Goal: Answer question/provide support: Share knowledge or assist other users

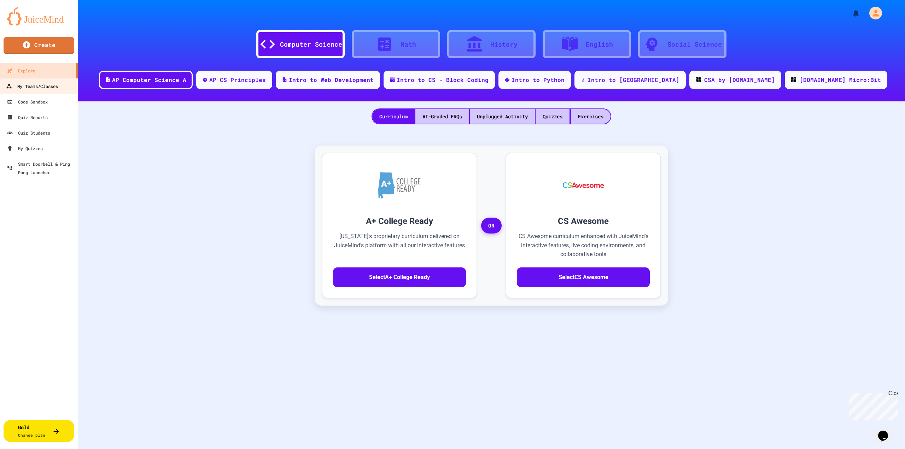
click at [53, 88] on div "My Teams/Classes" at bounding box center [32, 86] width 52 height 9
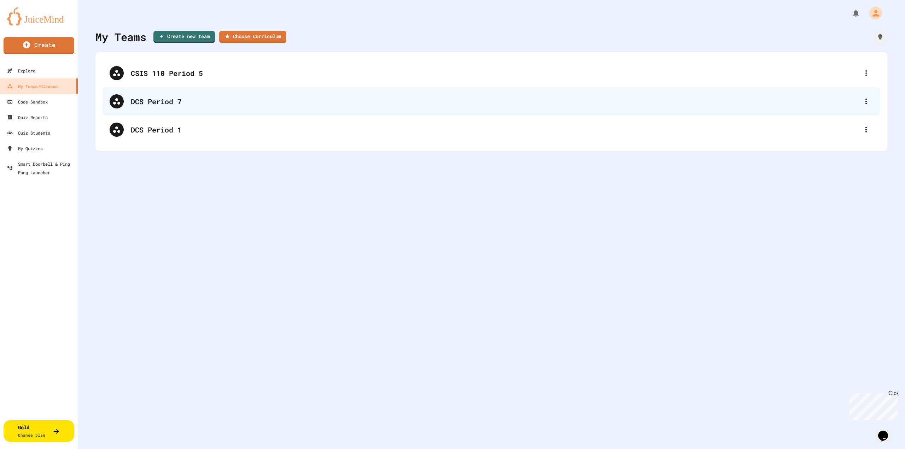
click at [153, 106] on div "DCS Period 7" at bounding box center [495, 101] width 728 height 11
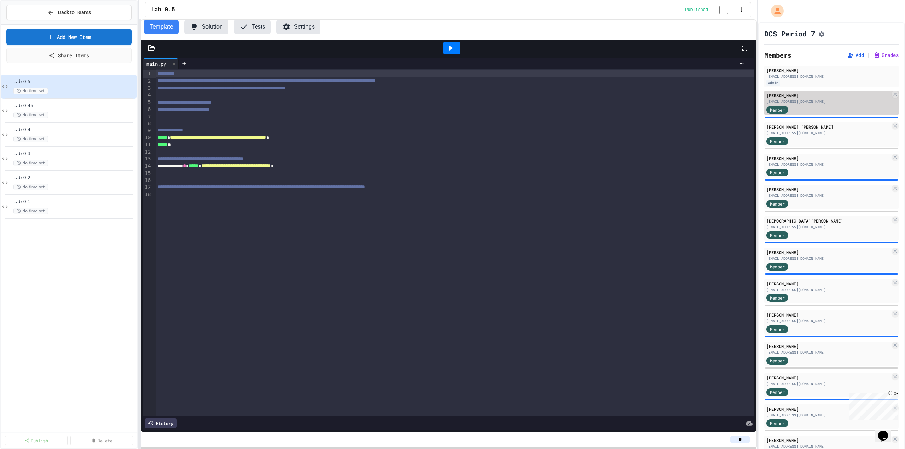
click at [815, 108] on div "Member" at bounding box center [828, 109] width 124 height 9
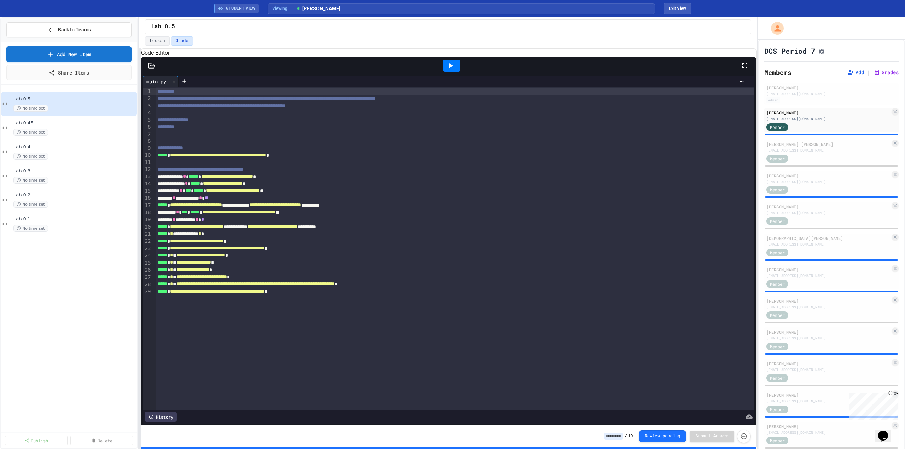
click at [448, 70] on icon at bounding box center [450, 65] width 8 height 8
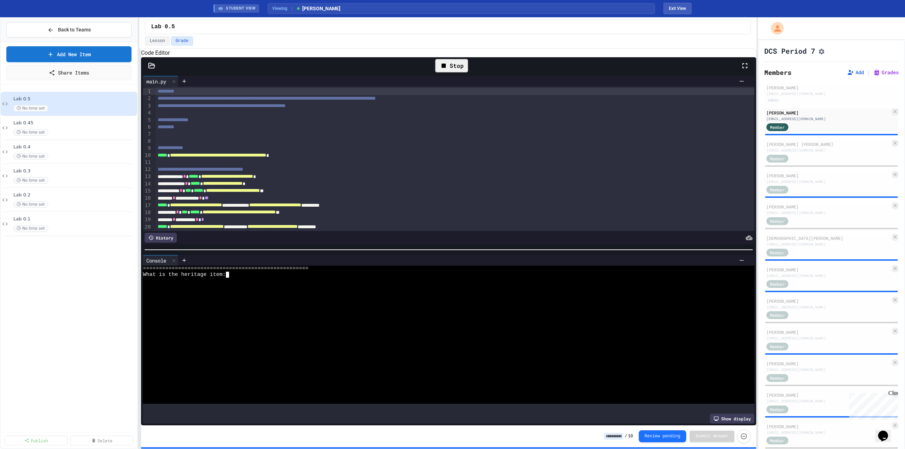
click at [243, 293] on div at bounding box center [442, 293] width 598 height 6
click at [237, 284] on div at bounding box center [442, 281] width 598 height 6
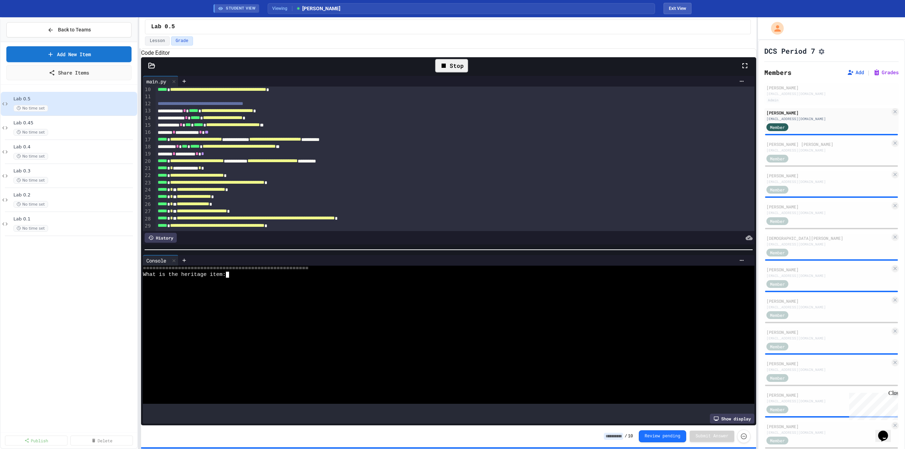
scroll to position [78, 0]
click at [255, 306] on div at bounding box center [442, 305] width 598 height 6
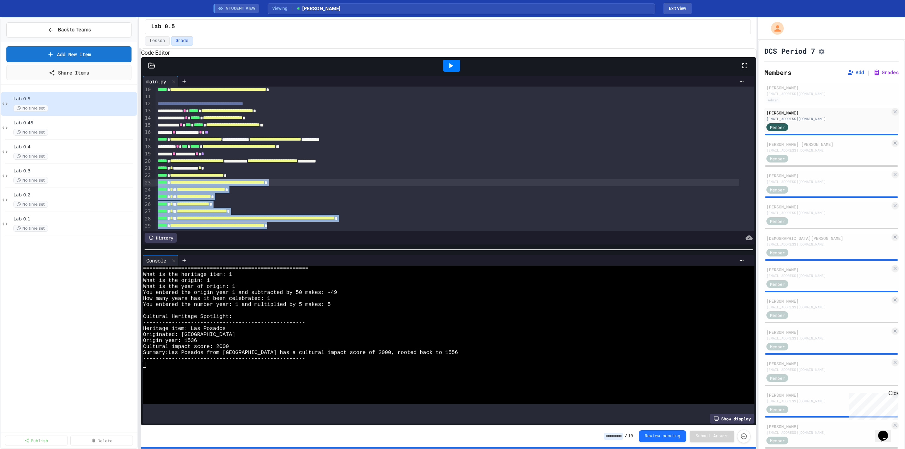
drag, startPoint x: 337, startPoint y: 220, endPoint x: 155, endPoint y: 182, distance: 186.7
click at [155, 182] on div "**********" at bounding box center [454, 126] width 599 height 210
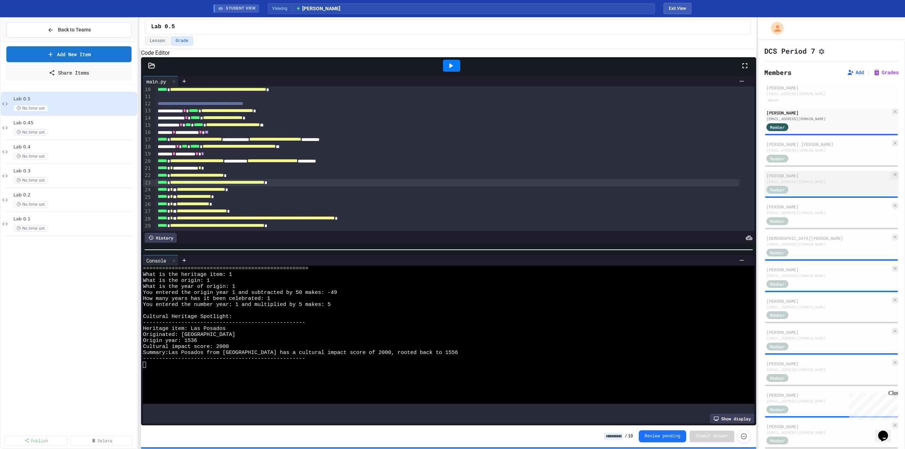
click at [808, 188] on div "Member" at bounding box center [828, 189] width 124 height 9
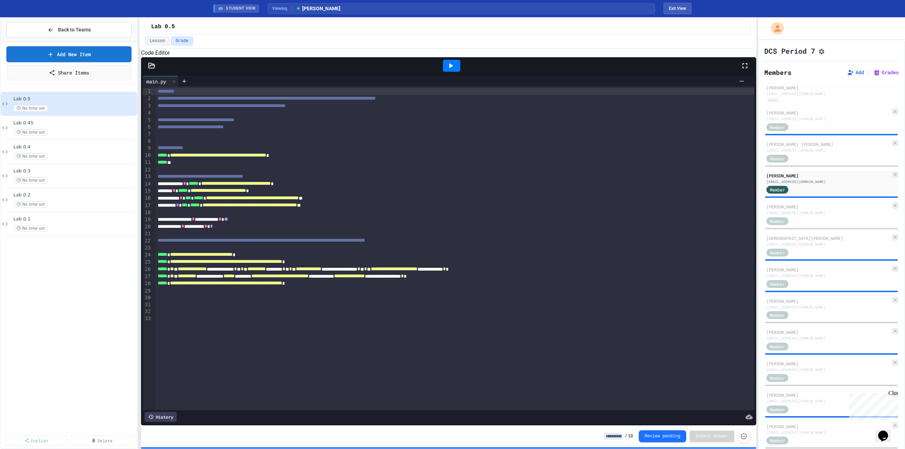
click at [452, 70] on icon at bounding box center [450, 65] width 8 height 8
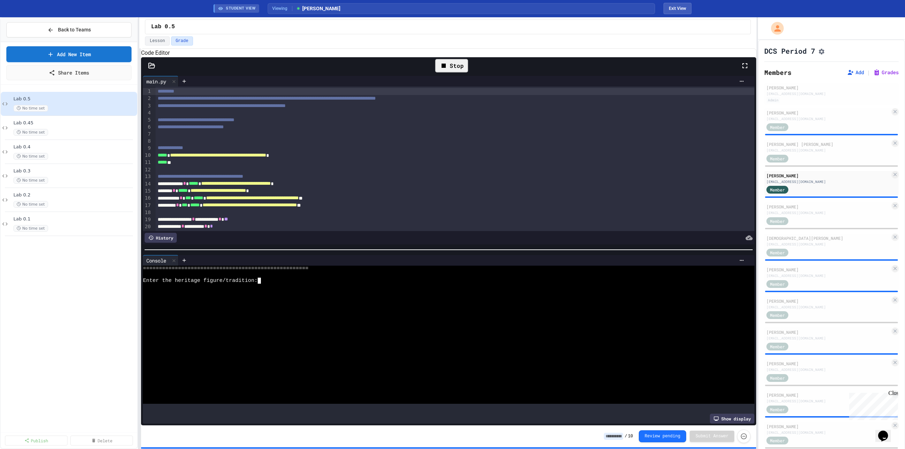
click at [275, 290] on div at bounding box center [442, 287] width 598 height 6
type textarea "*"
type textarea "***"
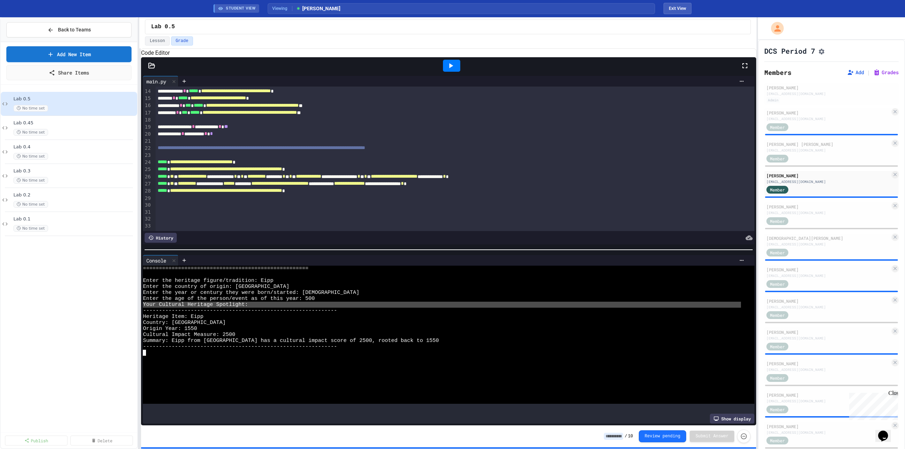
scroll to position [105, 0]
drag, startPoint x: 176, startPoint y: 159, endPoint x: 265, endPoint y: 160, distance: 89.0
click at [232, 160] on span "**********" at bounding box center [201, 161] width 63 height 5
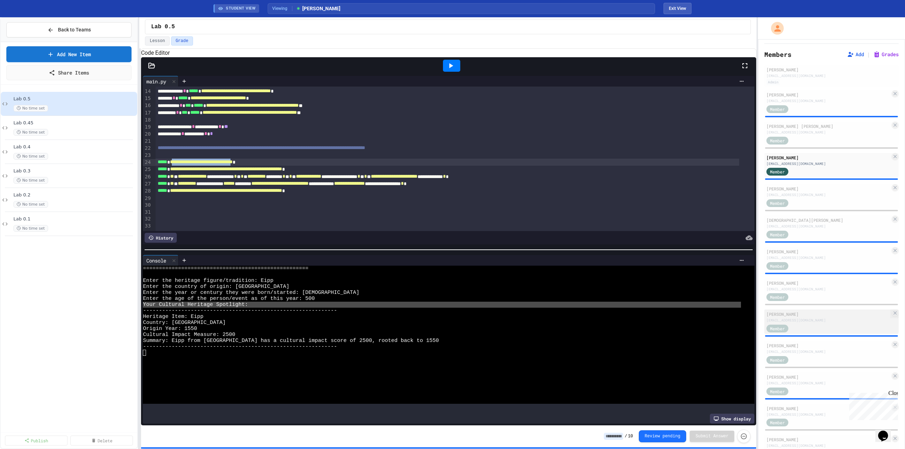
scroll to position [35, 0]
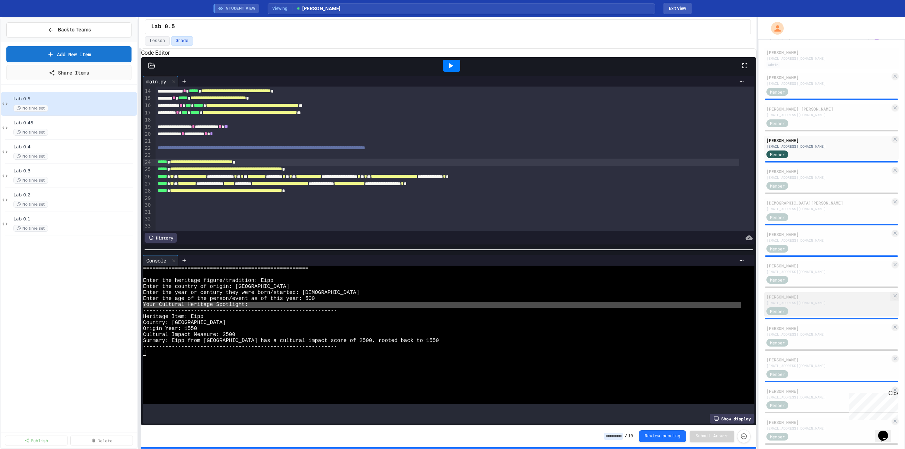
click at [811, 310] on div "Member" at bounding box center [828, 310] width 124 height 9
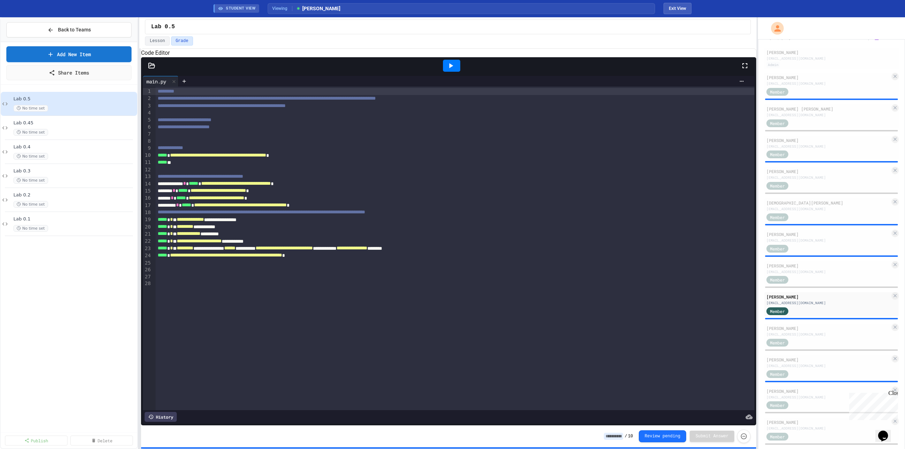
click at [449, 70] on icon at bounding box center [450, 65] width 8 height 8
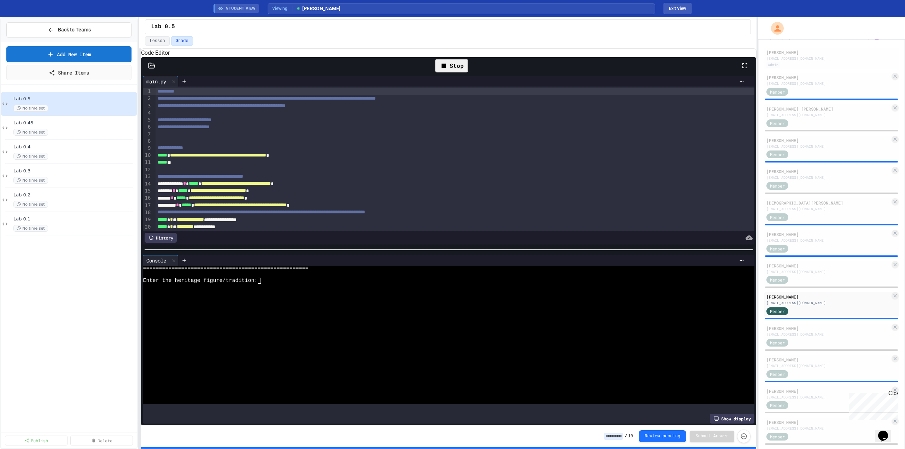
click at [299, 306] on div at bounding box center [442, 305] width 598 height 6
type textarea "*"
type textarea "***"
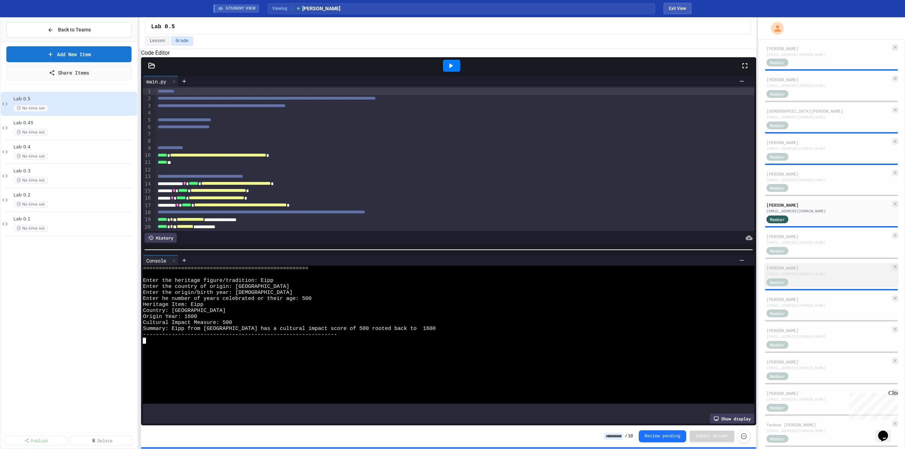
scroll to position [141, 0]
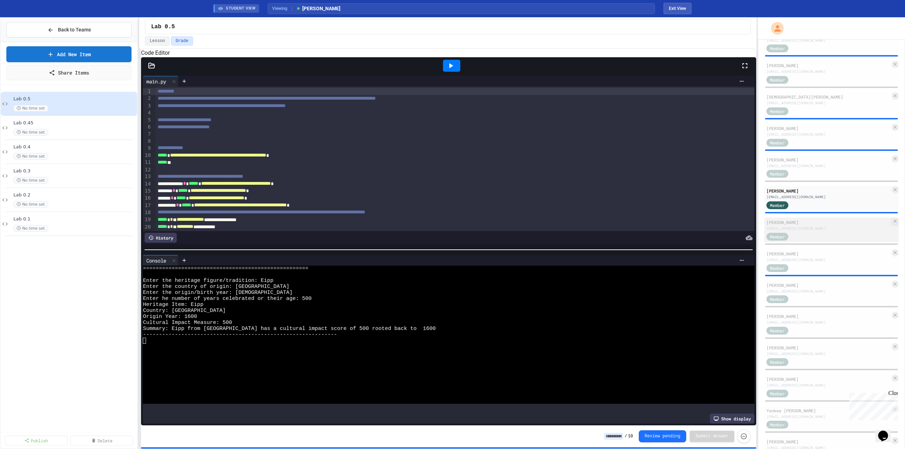
click at [835, 231] on div "[EMAIL_ADDRESS][DOMAIN_NAME]" at bounding box center [828, 228] width 124 height 5
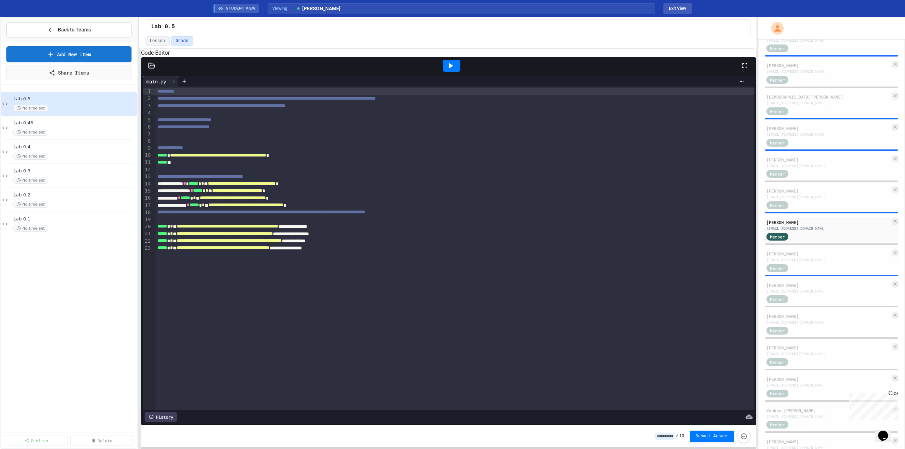
click at [450, 68] on icon at bounding box center [451, 65] width 4 height 5
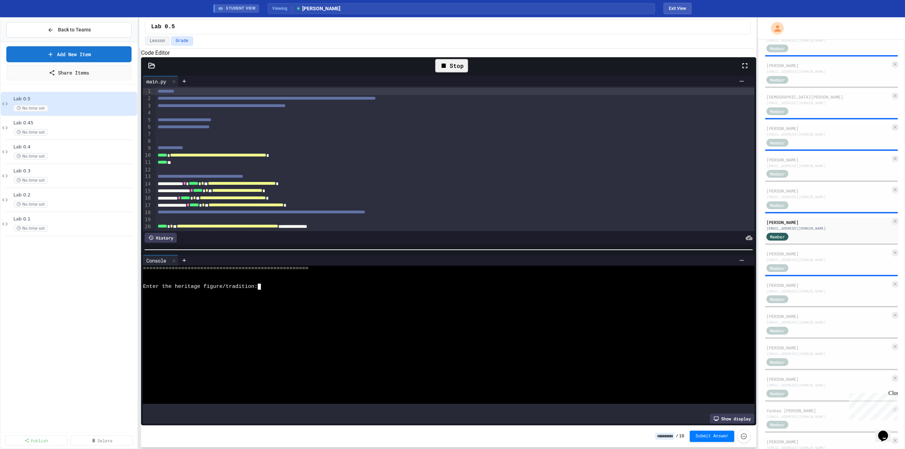
click at [276, 302] on div at bounding box center [442, 299] width 598 height 6
type textarea "*"
type textarea "***"
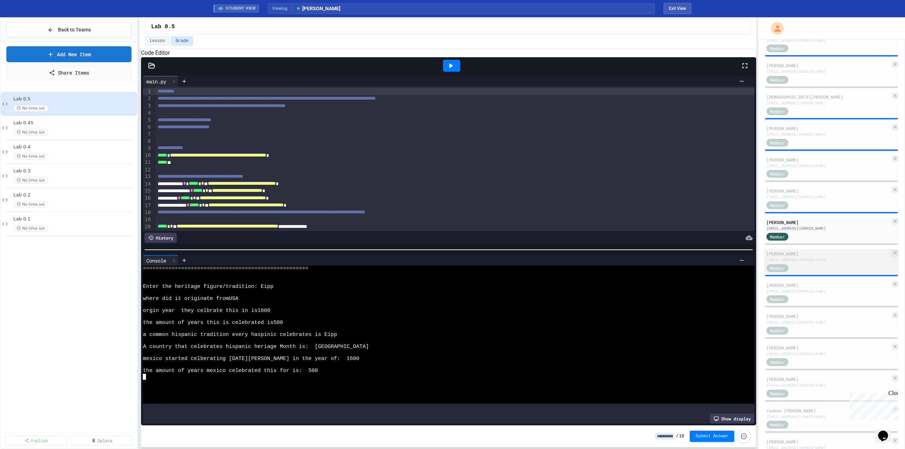
click at [822, 269] on div "Member" at bounding box center [828, 267] width 124 height 9
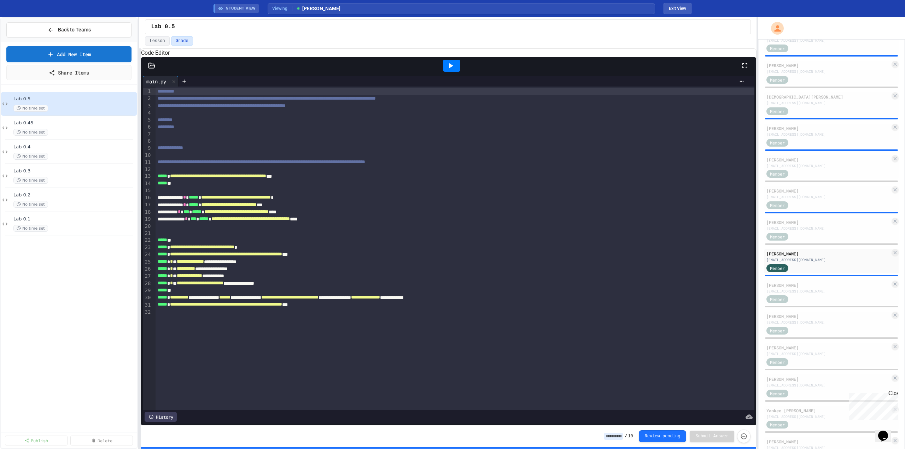
click at [450, 68] on icon at bounding box center [451, 65] width 4 height 5
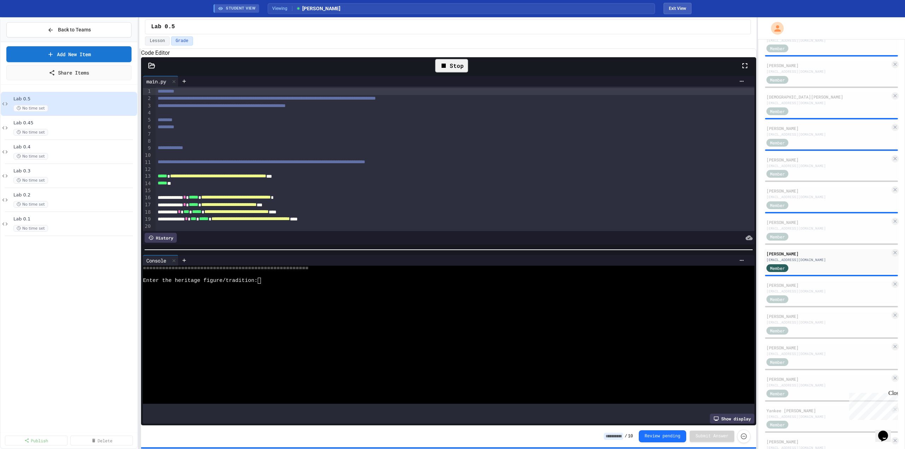
click at [269, 298] on div at bounding box center [442, 299] width 598 height 6
type textarea "*"
type textarea "***"
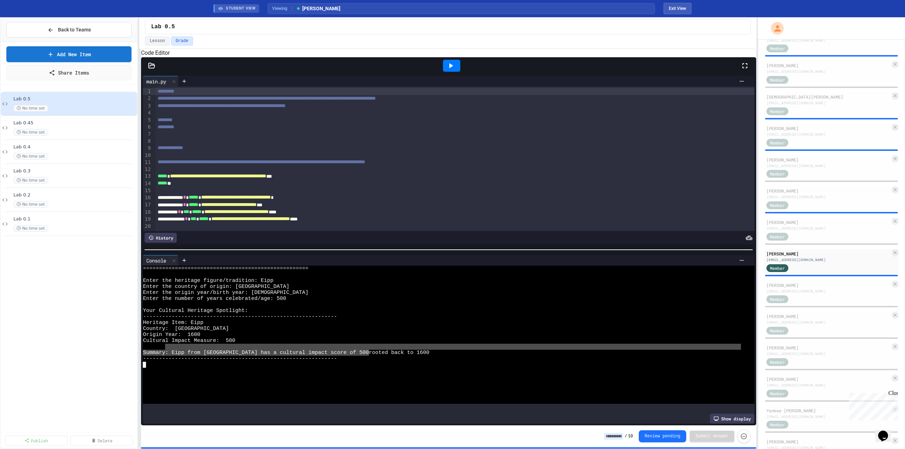
click at [336, 357] on div "==================================================== Enter the heritage figure/…" at bounding box center [442, 335] width 598 height 138
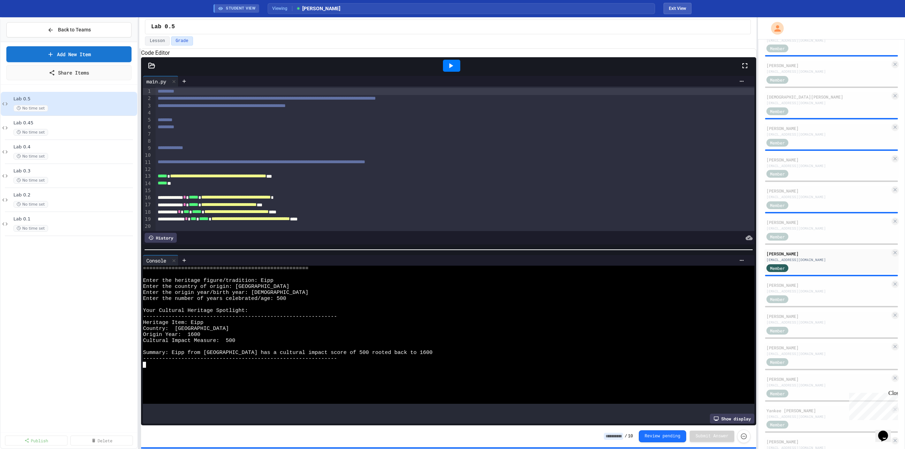
click at [264, 348] on div at bounding box center [442, 347] width 598 height 6
drag, startPoint x: 244, startPoint y: 356, endPoint x: 269, endPoint y: 354, distance: 24.4
click at [820, 299] on div "Member" at bounding box center [828, 299] width 124 height 9
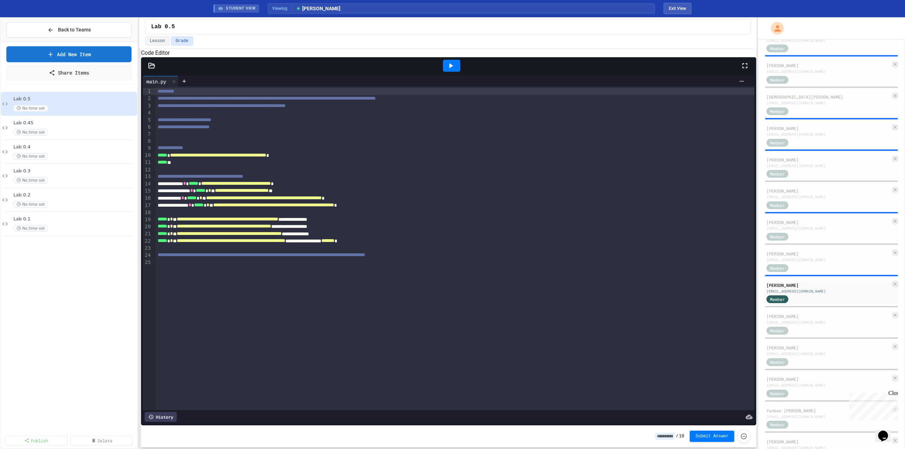
click at [449, 70] on icon at bounding box center [450, 65] width 8 height 8
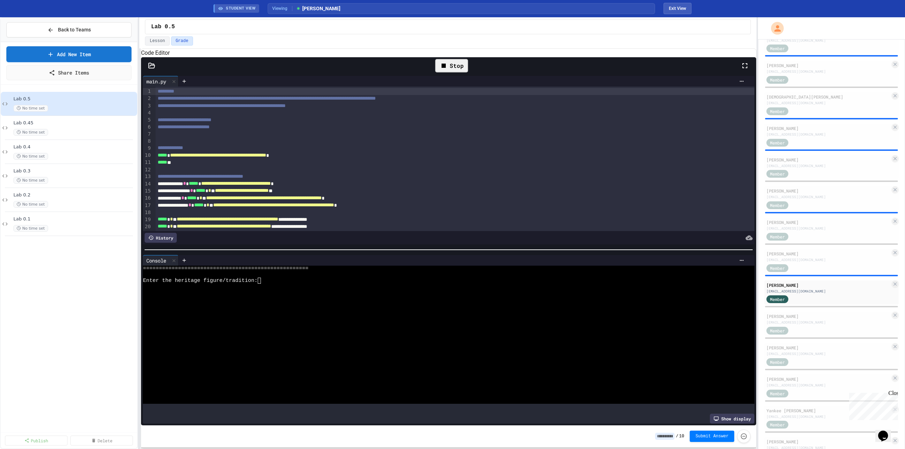
click at [297, 319] on div at bounding box center [442, 317] width 598 height 6
type textarea "*"
type textarea "***"
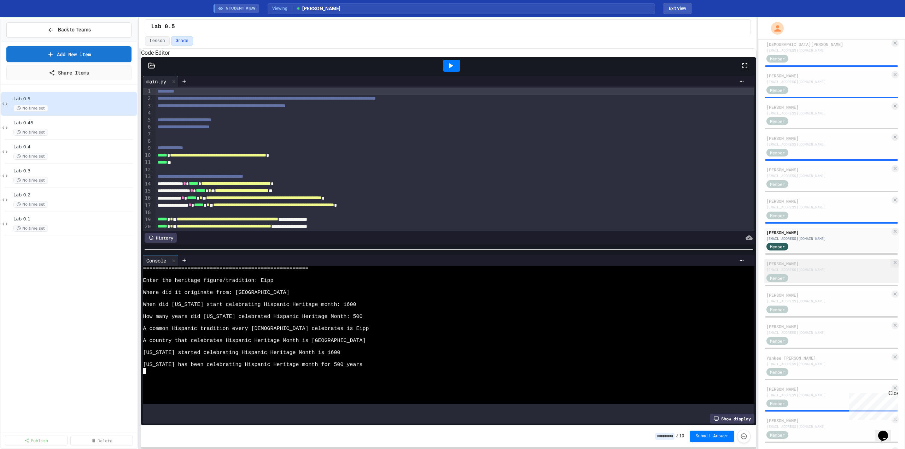
scroll to position [212, 0]
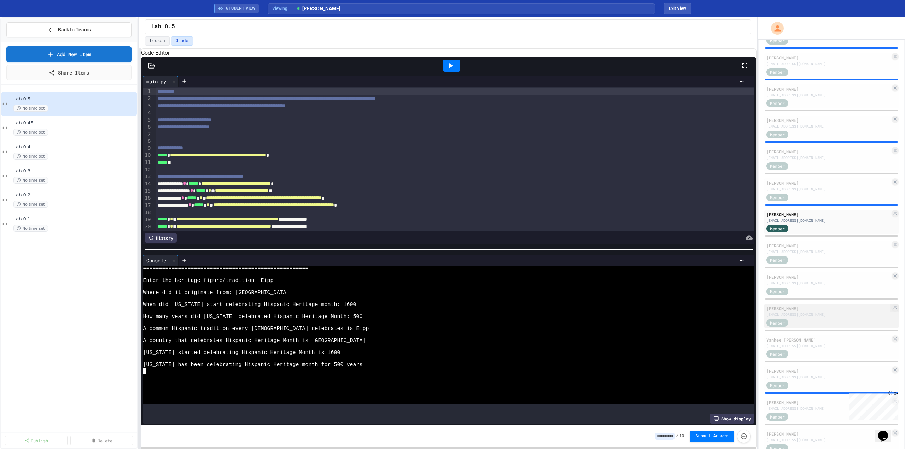
click at [815, 317] on div "[EMAIL_ADDRESS][DOMAIN_NAME]" at bounding box center [828, 314] width 124 height 5
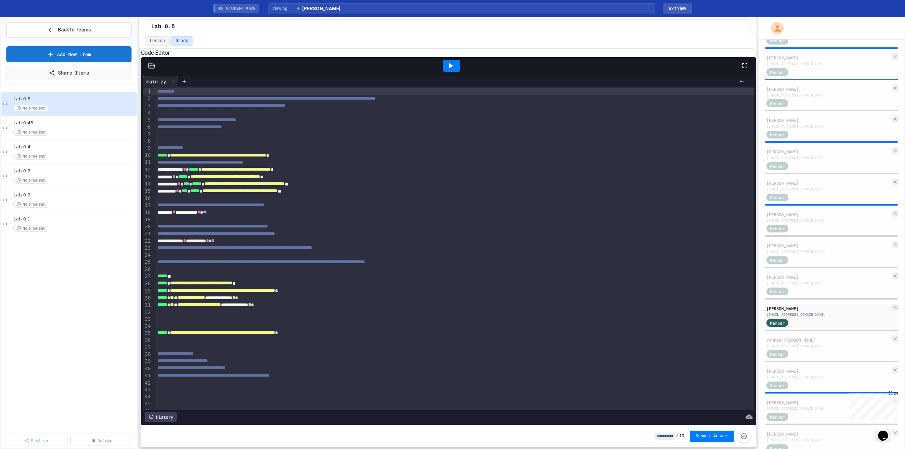
click at [719, 110] on div "**********" at bounding box center [454, 105] width 599 height 7
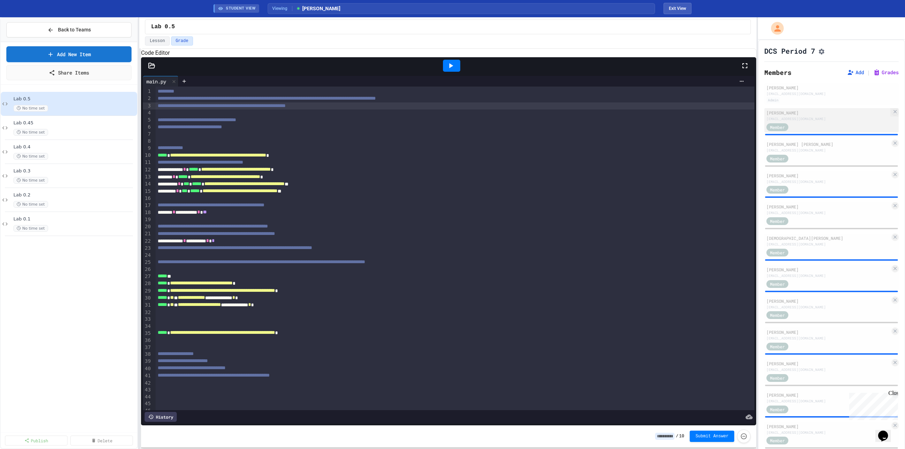
click at [809, 122] on div "[EMAIL_ADDRESS][DOMAIN_NAME]" at bounding box center [828, 118] width 124 height 5
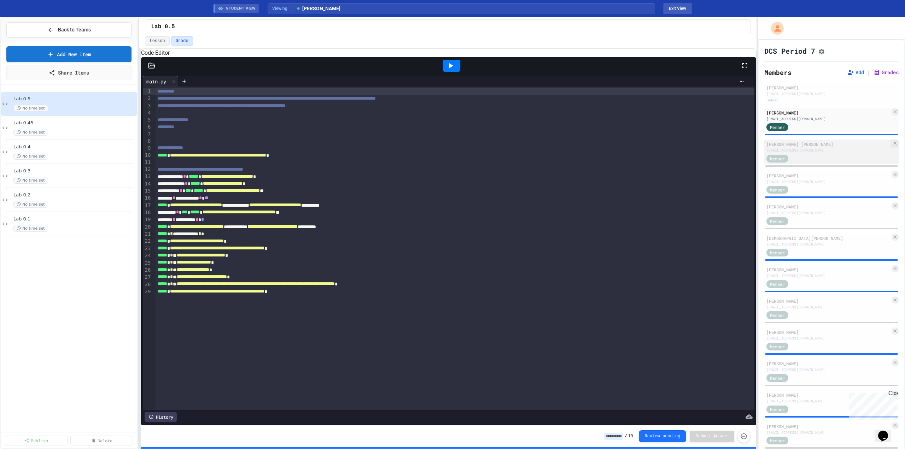
click at [812, 153] on div "[EMAIL_ADDRESS][DOMAIN_NAME]" at bounding box center [828, 150] width 124 height 5
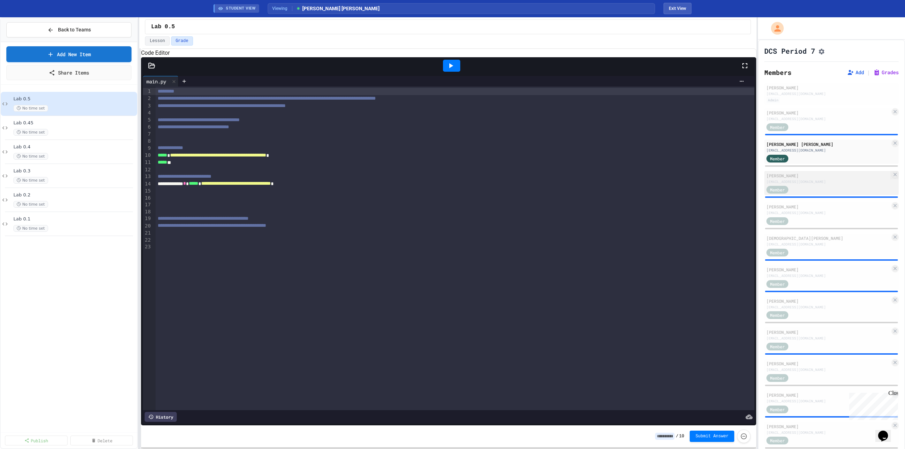
click at [809, 184] on div "[EMAIL_ADDRESS][DOMAIN_NAME]" at bounding box center [828, 181] width 124 height 5
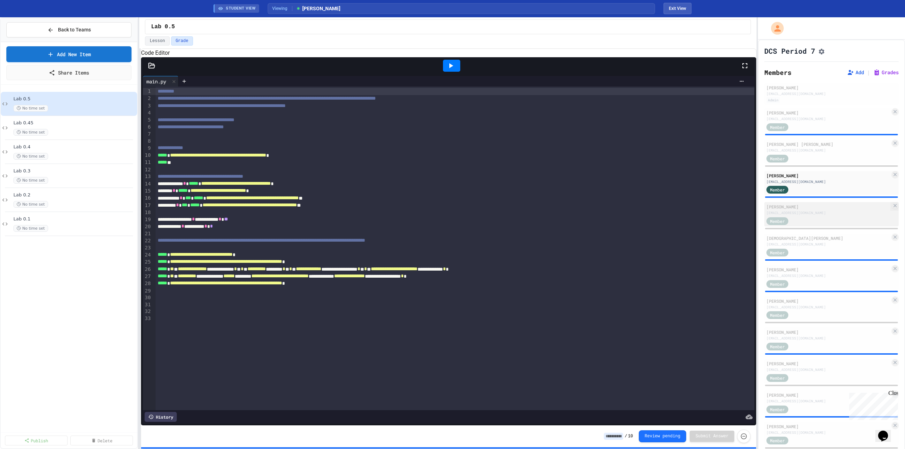
click at [819, 219] on div "[PERSON_NAME] [EMAIL_ADDRESS][DOMAIN_NAME] Member" at bounding box center [831, 214] width 134 height 24
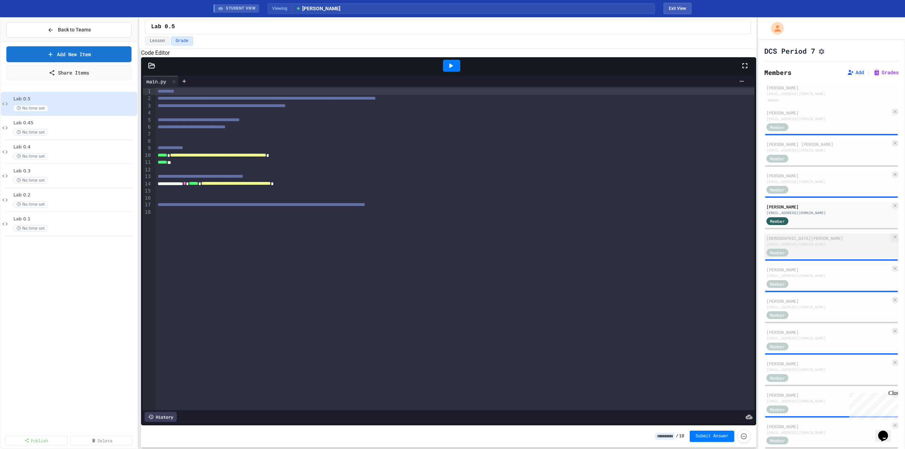
click at [829, 254] on div "Member" at bounding box center [828, 252] width 124 height 9
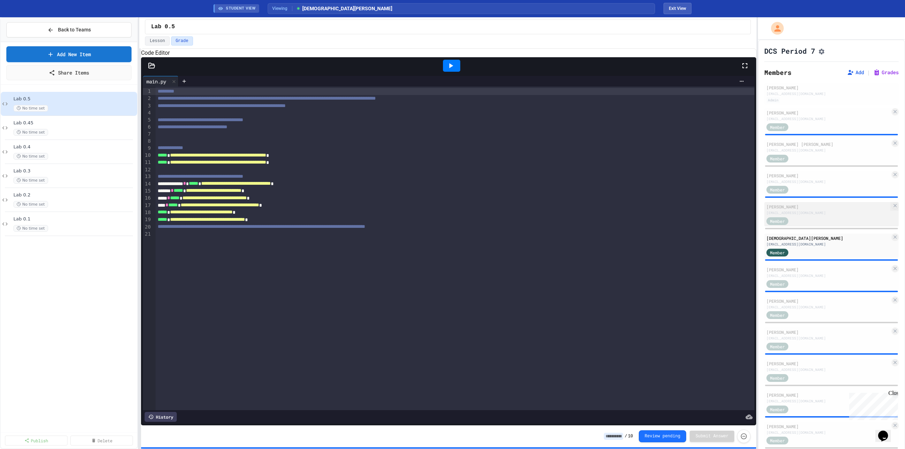
click at [819, 223] on div "Member" at bounding box center [828, 220] width 124 height 9
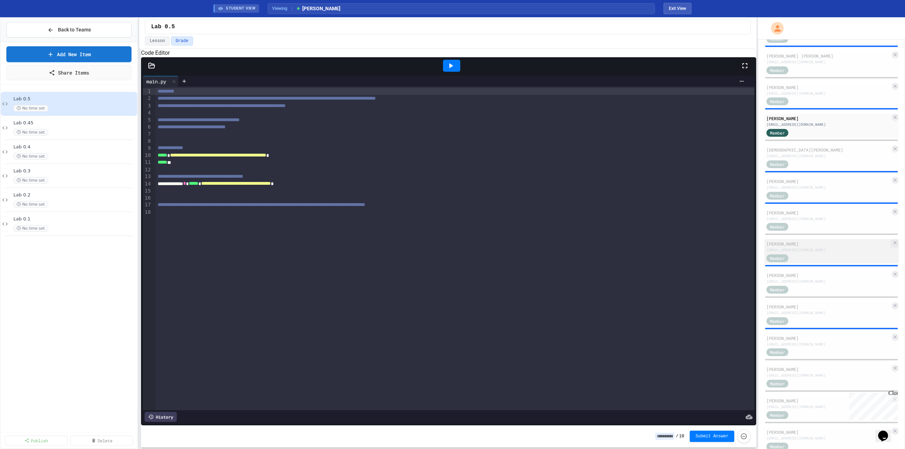
scroll to position [106, 0]
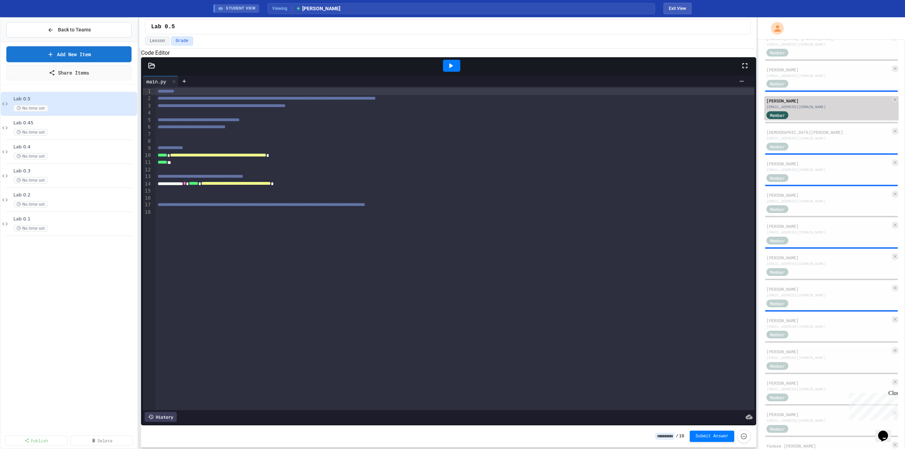
click at [812, 118] on div "Member" at bounding box center [828, 114] width 124 height 9
click at [815, 147] on div "Member" at bounding box center [828, 146] width 124 height 9
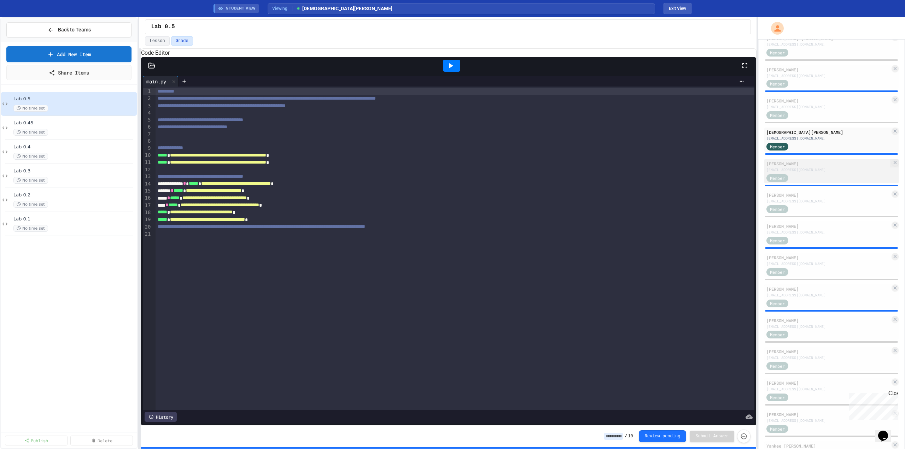
click at [822, 172] on div "[EMAIL_ADDRESS][DOMAIN_NAME]" at bounding box center [828, 169] width 124 height 5
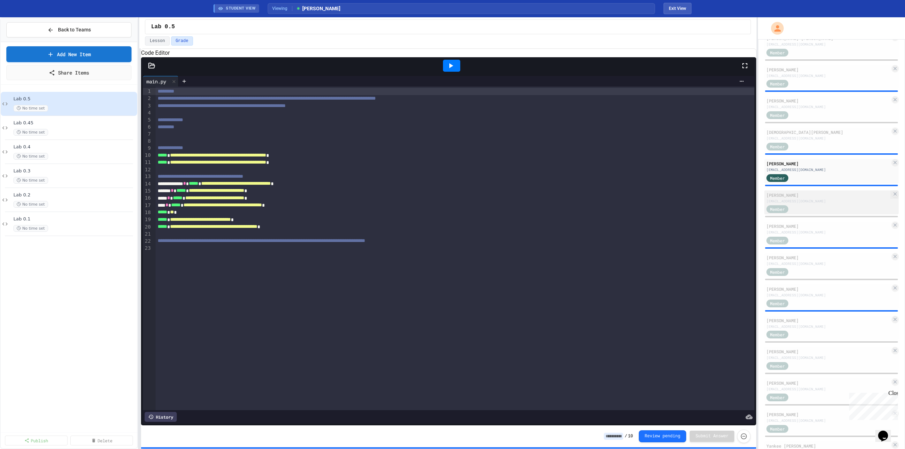
click at [824, 208] on div "Member" at bounding box center [828, 209] width 124 height 9
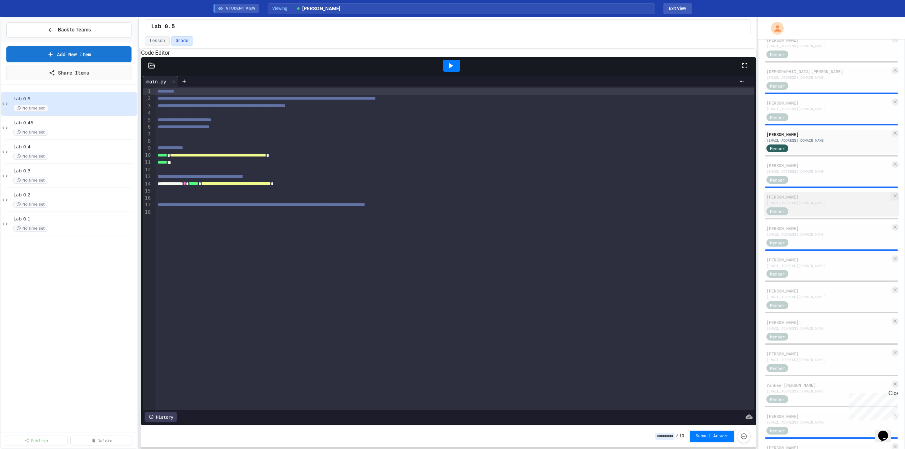
scroll to position [177, 0]
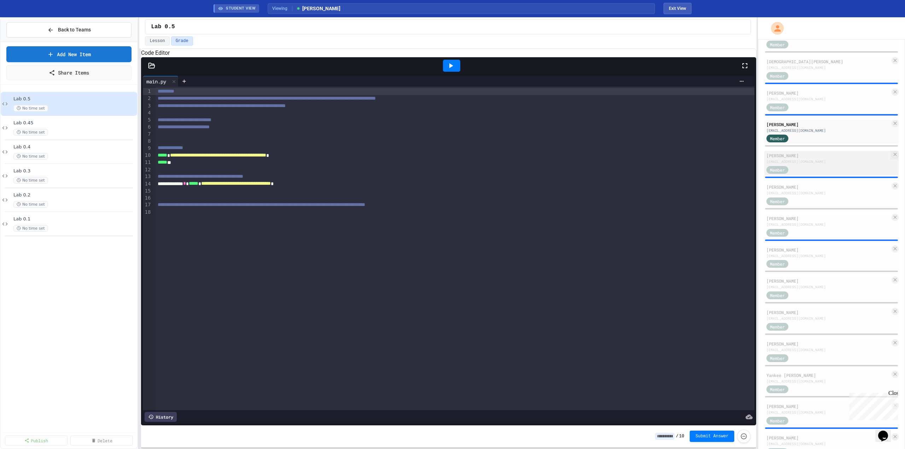
click at [813, 170] on div "Member" at bounding box center [828, 169] width 124 height 9
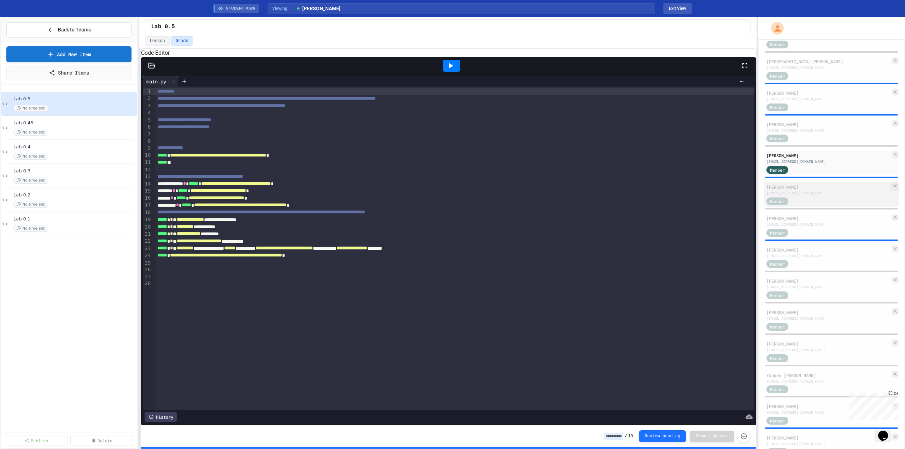
click at [823, 200] on div "Member" at bounding box center [828, 200] width 124 height 9
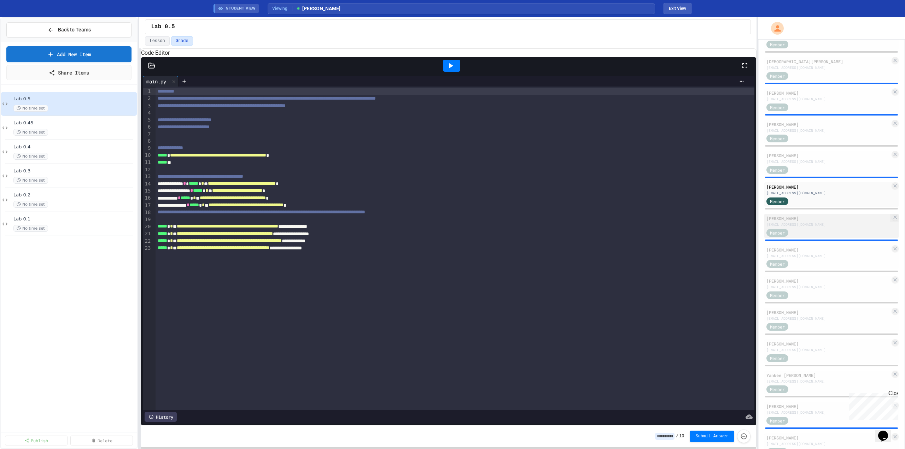
click at [827, 234] on div "Member" at bounding box center [828, 232] width 124 height 9
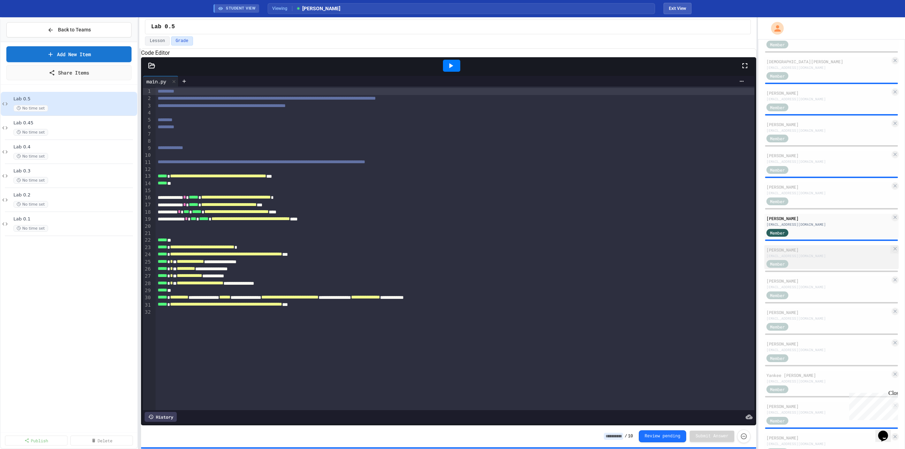
click at [822, 263] on div "Member" at bounding box center [828, 263] width 124 height 9
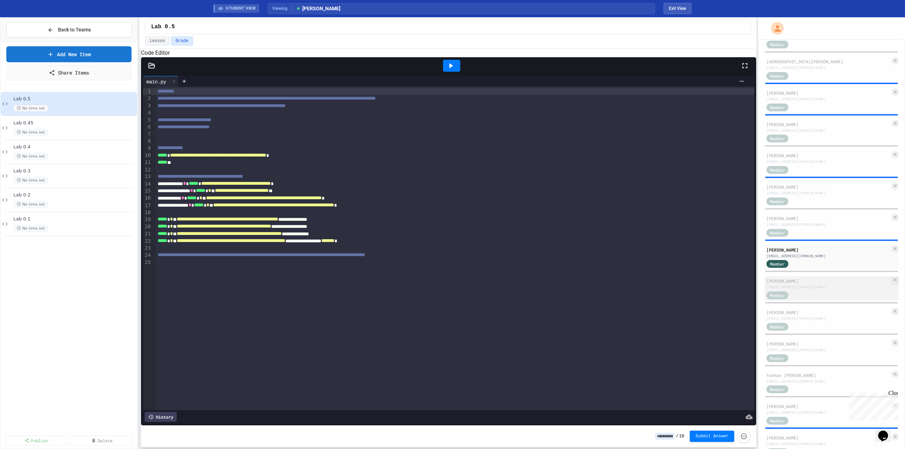
click at [820, 287] on div "[EMAIL_ADDRESS][DOMAIN_NAME]" at bounding box center [828, 286] width 124 height 5
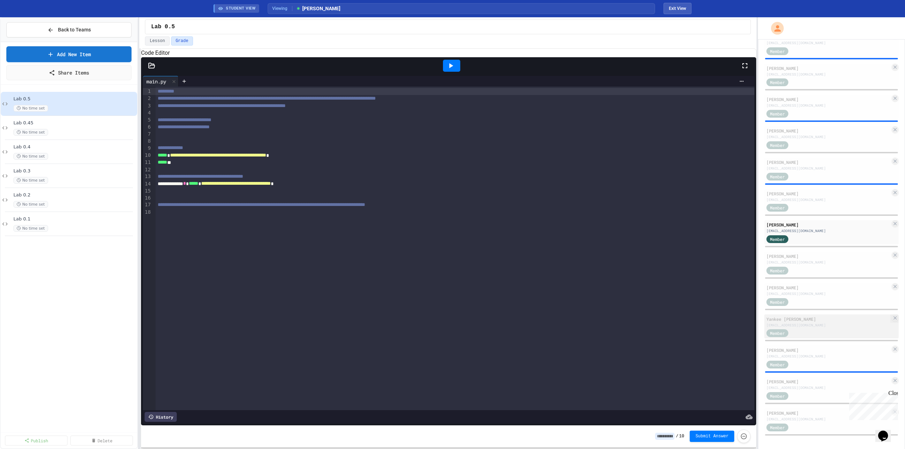
scroll to position [238, 0]
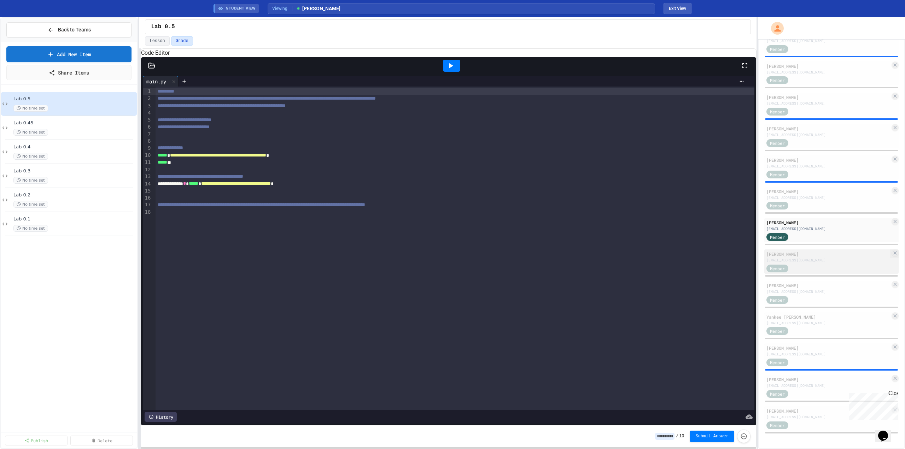
click at [833, 271] on div "Member" at bounding box center [828, 268] width 124 height 9
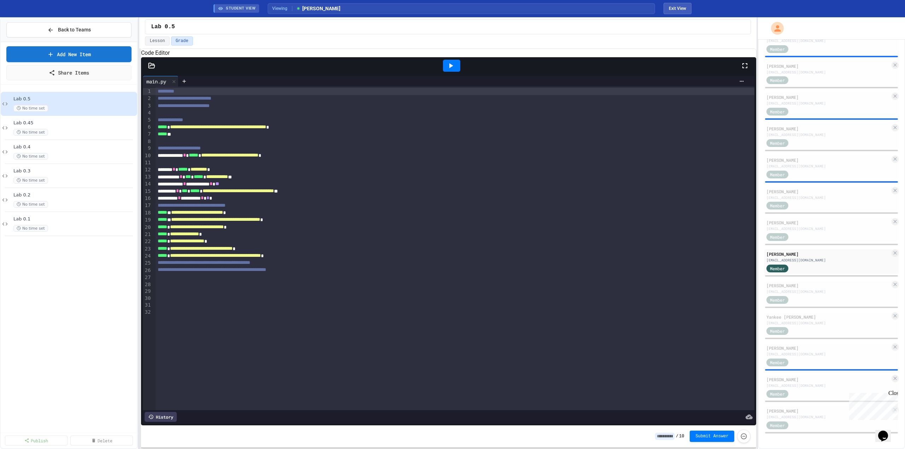
click at [171, 159] on div "**********" at bounding box center [449, 155] width 589 height 7
click at [166, 173] on div "******* * ***** * ********* *" at bounding box center [449, 169] width 589 height 7
click at [198, 215] on span "**********" at bounding box center [197, 212] width 52 height 5
click at [192, 222] on span "**********" at bounding box center [215, 219] width 89 height 5
click at [190, 236] on span "**********" at bounding box center [184, 233] width 29 height 5
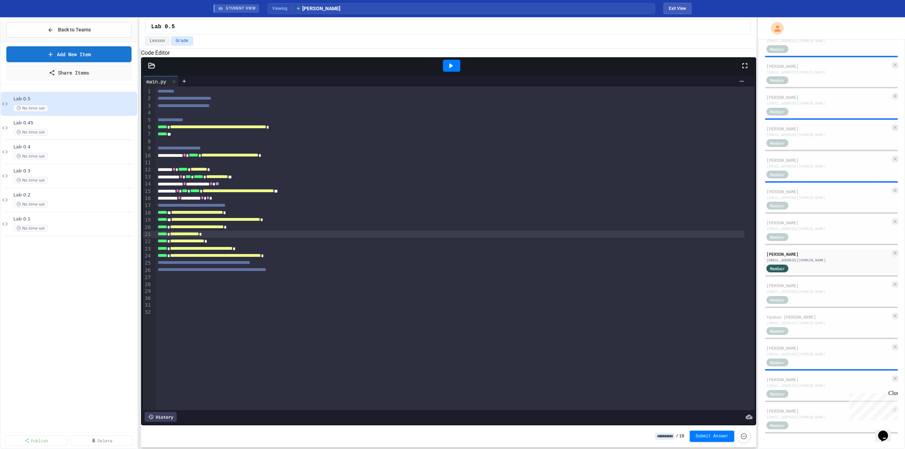
click at [193, 243] on span "**********" at bounding box center [187, 241] width 34 height 5
click at [189, 266] on div "**********" at bounding box center [454, 262] width 599 height 7
click at [801, 266] on div "Member" at bounding box center [783, 268] width 35 height 9
click at [815, 304] on div "[PERSON_NAME] [EMAIL_ADDRESS][DOMAIN_NAME] Member" at bounding box center [831, 293] width 134 height 24
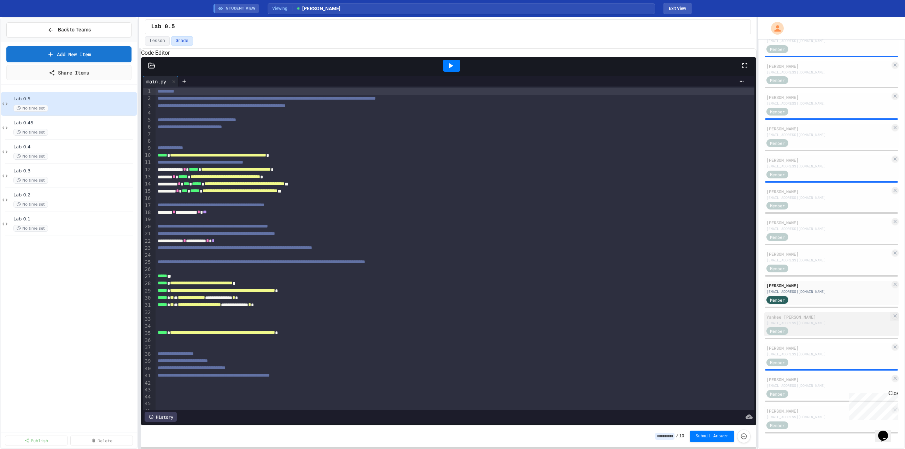
click at [810, 322] on div "[EMAIL_ADDRESS][DOMAIN_NAME]" at bounding box center [828, 322] width 124 height 5
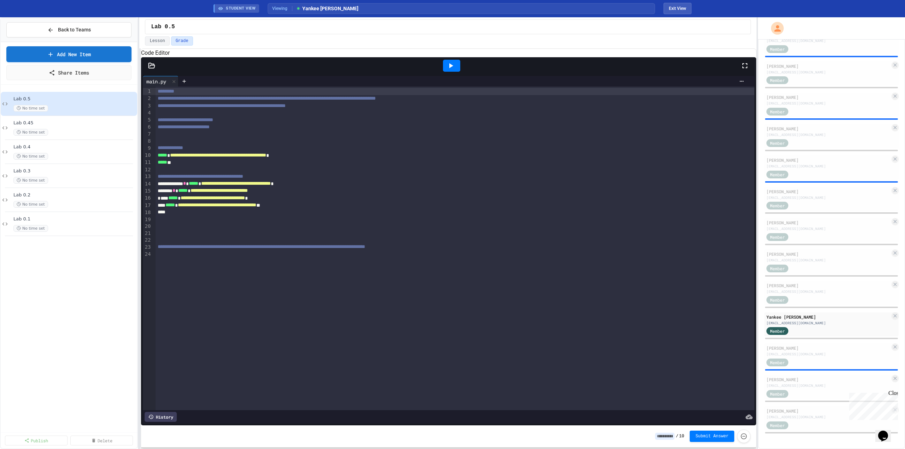
click at [159, 202] on div "**********" at bounding box center [449, 198] width 589 height 7
click at [248, 193] on span "**********" at bounding box center [218, 190] width 57 height 5
click at [816, 358] on div "Member" at bounding box center [828, 362] width 124 height 9
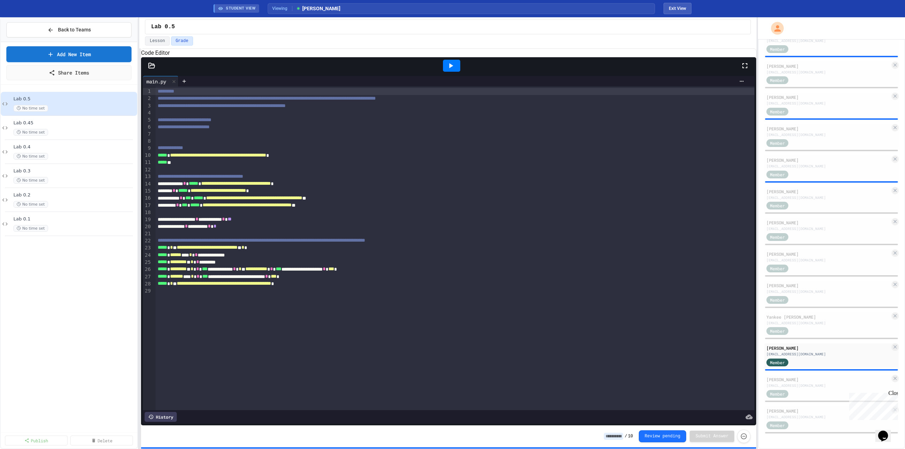
click at [451, 68] on icon at bounding box center [451, 65] width 4 height 5
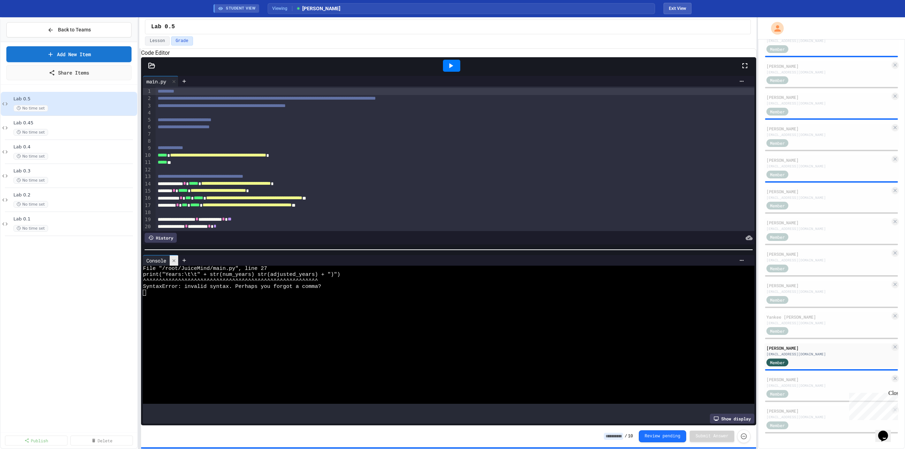
click at [173, 263] on icon at bounding box center [173, 260] width 5 height 5
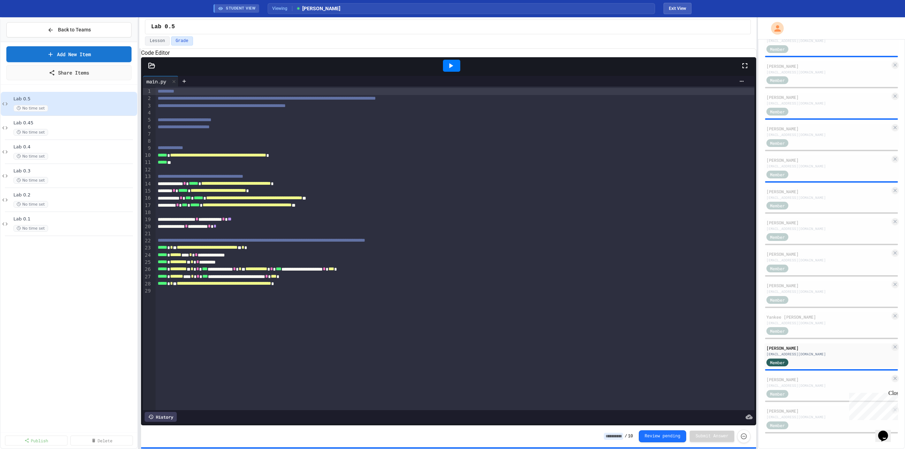
click at [251, 280] on div "**********" at bounding box center [449, 276] width 589 height 7
click at [449, 68] on icon at bounding box center [451, 65] width 4 height 5
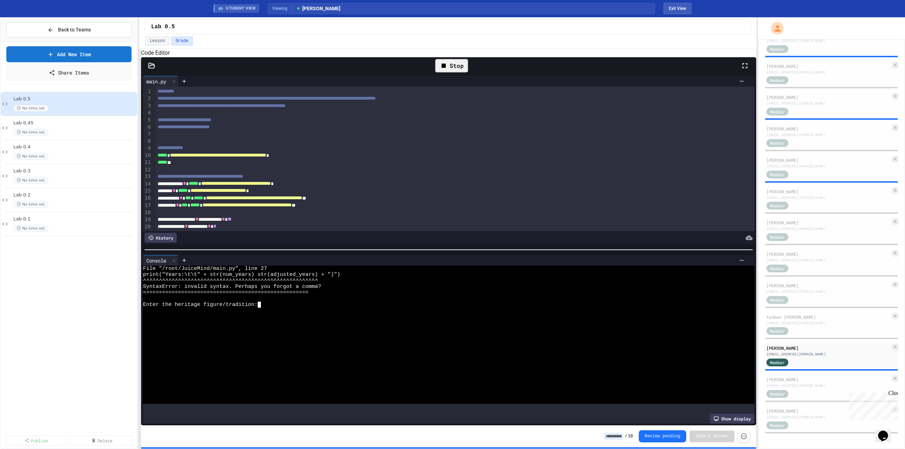
click at [298, 329] on div at bounding box center [442, 329] width 598 height 6
type textarea "****"
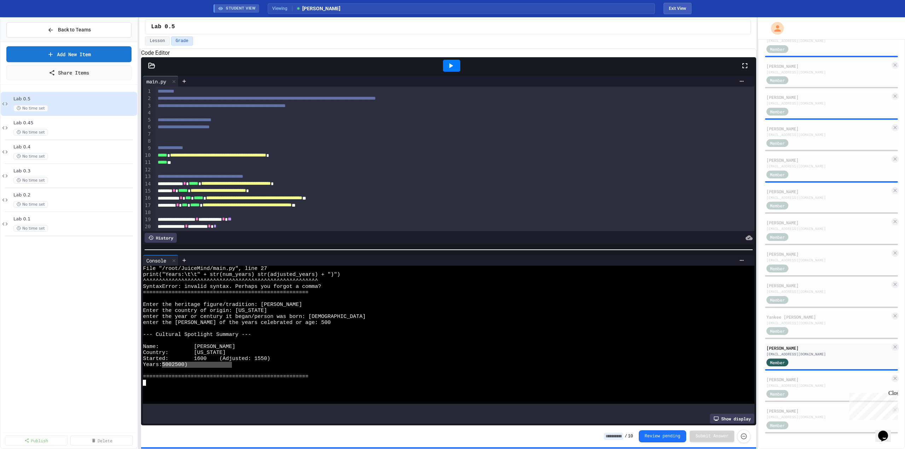
drag, startPoint x: 231, startPoint y: 364, endPoint x: 185, endPoint y: 366, distance: 45.6
click at [170, 368] on div "Years: 5002500)" at bounding box center [442, 365] width 598 height 6
click at [238, 370] on div at bounding box center [442, 371] width 598 height 6
click at [174, 262] on icon at bounding box center [173, 260] width 3 height 3
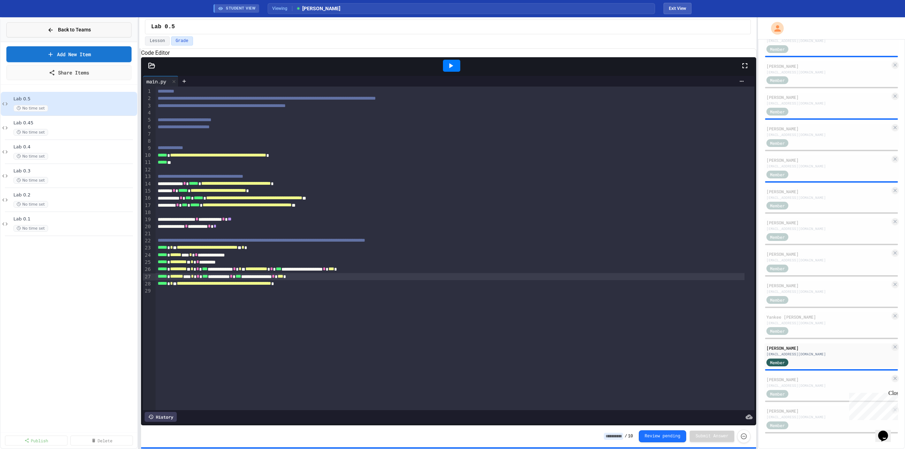
click at [77, 29] on span "Back to Teams" at bounding box center [74, 29] width 33 height 7
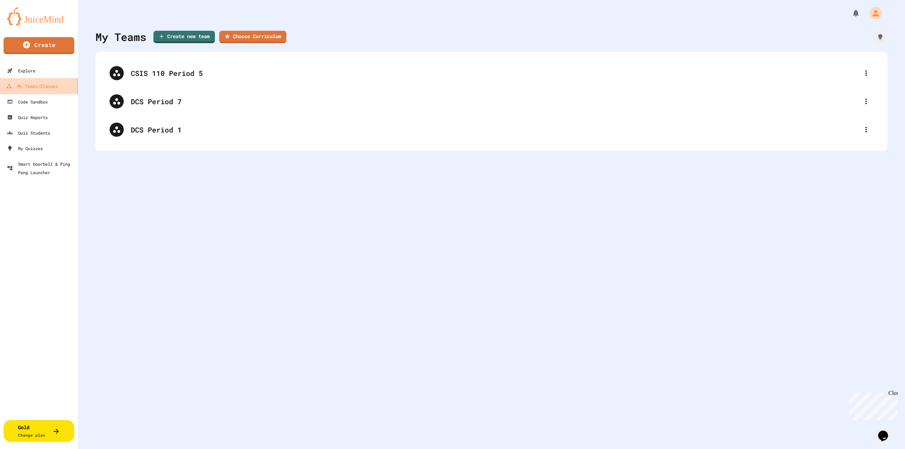
click at [46, 86] on div "My Teams/Classes" at bounding box center [32, 86] width 52 height 9
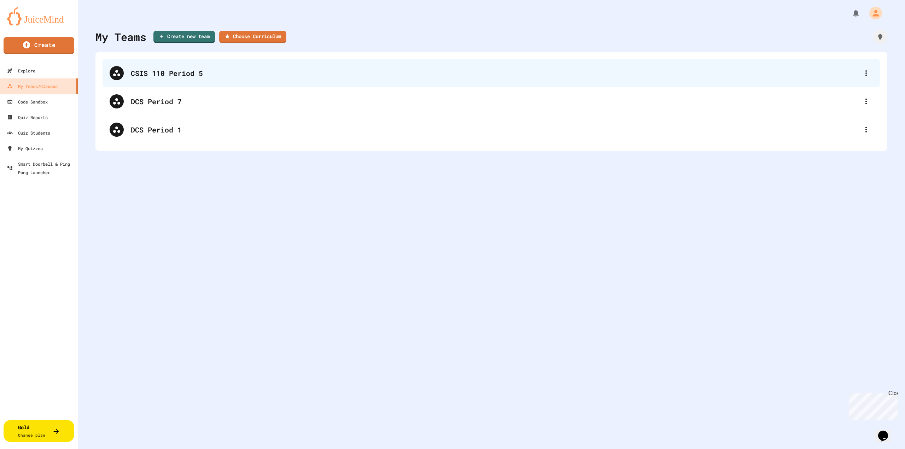
click at [133, 76] on div "CSIS 110 Period 5" at bounding box center [495, 73] width 728 height 11
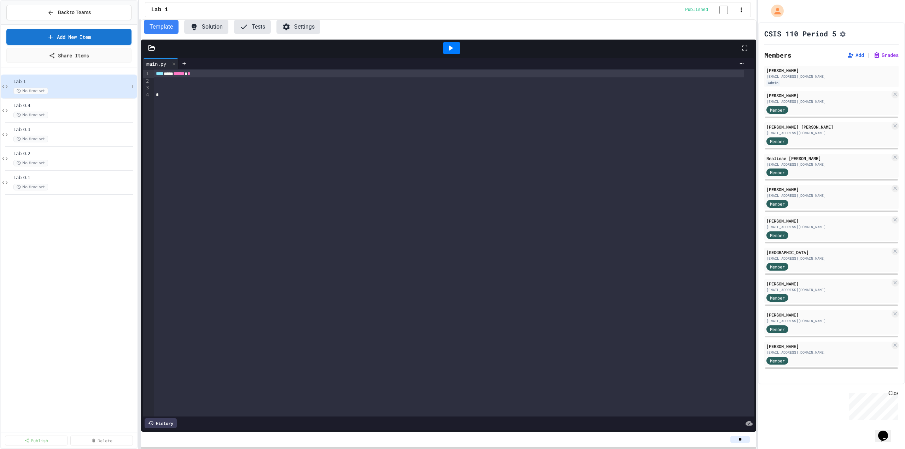
click at [60, 86] on div "Lab 1 No time set" at bounding box center [70, 87] width 115 height 16
click at [807, 111] on div "Member" at bounding box center [828, 109] width 124 height 9
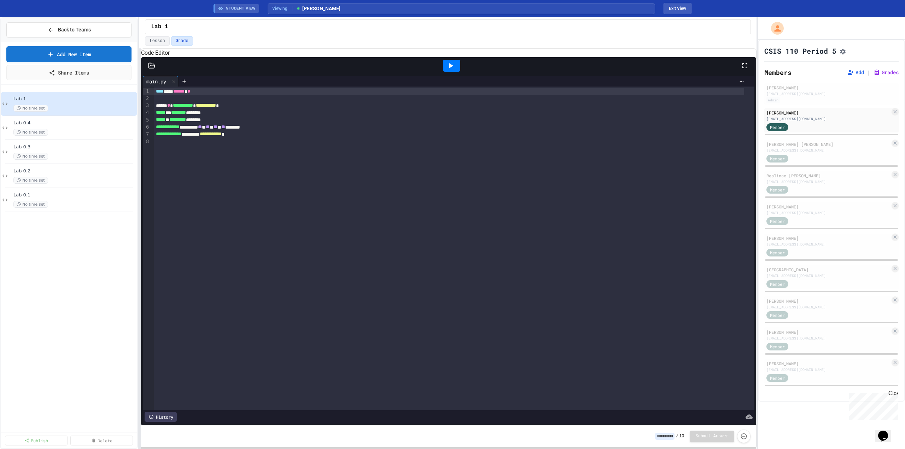
click at [152, 69] on icon at bounding box center [151, 65] width 7 height 7
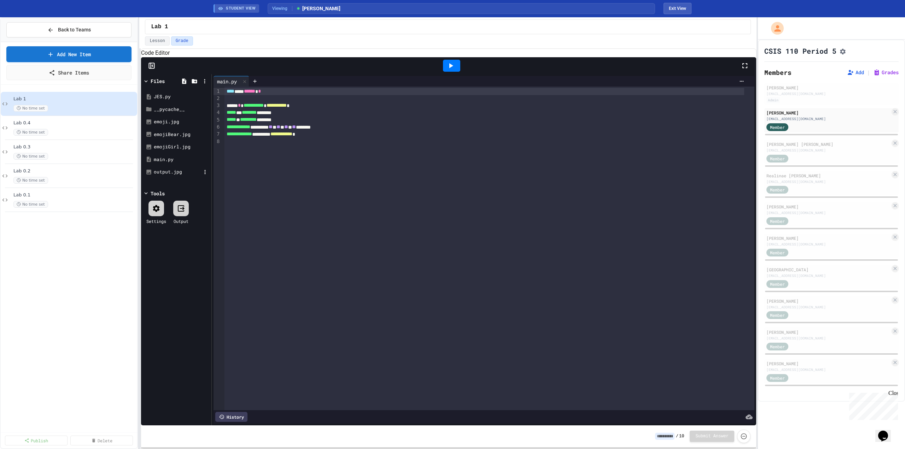
click at [166, 176] on div "output.jpg" at bounding box center [177, 172] width 47 height 7
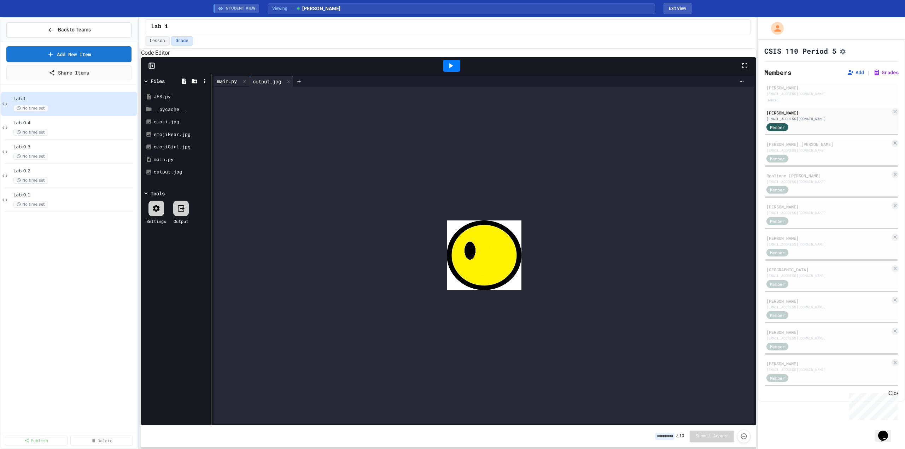
click at [227, 85] on div "main.py" at bounding box center [226, 80] width 27 height 7
